Goal: Book appointment/travel/reservation

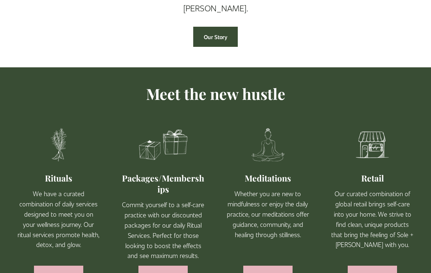
scroll to position [329, 0]
click at [64, 268] on link "Learn More" at bounding box center [58, 275] width 49 height 20
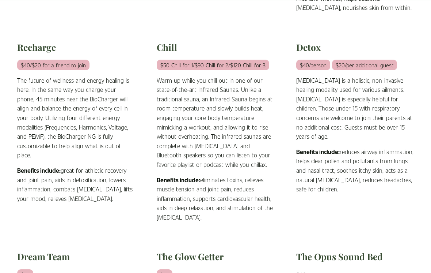
scroll to position [398, 0]
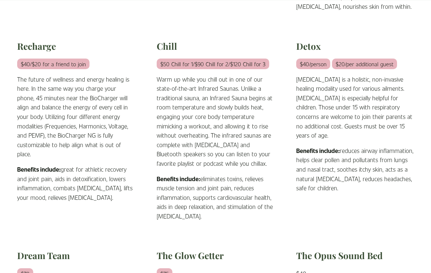
click at [408, 208] on div "Detox $40/person $20/per additional guest [MEDICAL_DATA] is a holistic, non-inv…" at bounding box center [356, 131] width 118 height 180
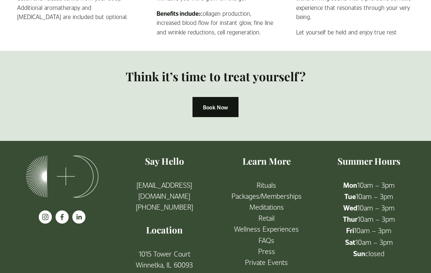
scroll to position [717, 0]
click at [282, 203] on link "Meditations" at bounding box center [267, 206] width 34 height 11
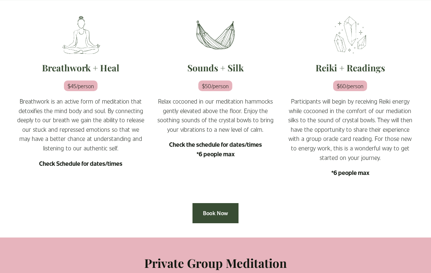
scroll to position [214, 0]
click at [222, 91] on em "$50/person" at bounding box center [216, 86] width 34 height 11
click at [220, 217] on link "Book Now" at bounding box center [216, 213] width 46 height 20
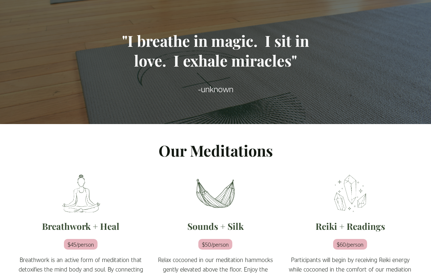
scroll to position [0, 0]
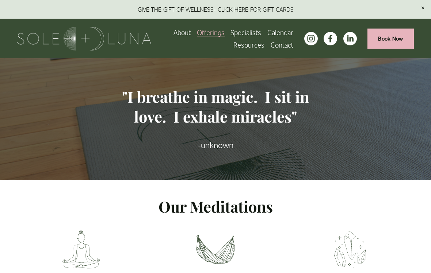
click at [252, 37] on link "Specialists" at bounding box center [246, 32] width 31 height 12
